Goal: Transaction & Acquisition: Purchase product/service

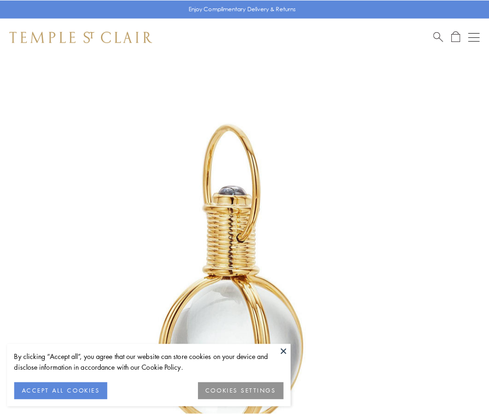
scroll to position [243, 0]
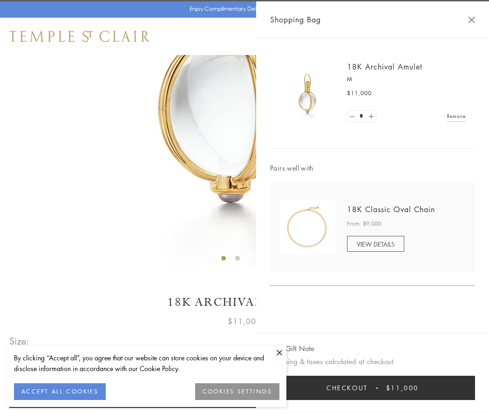
click at [373, 388] on button "Checkout $11,000" at bounding box center [372, 387] width 205 height 24
